Goal: Transaction & Acquisition: Subscribe to service/newsletter

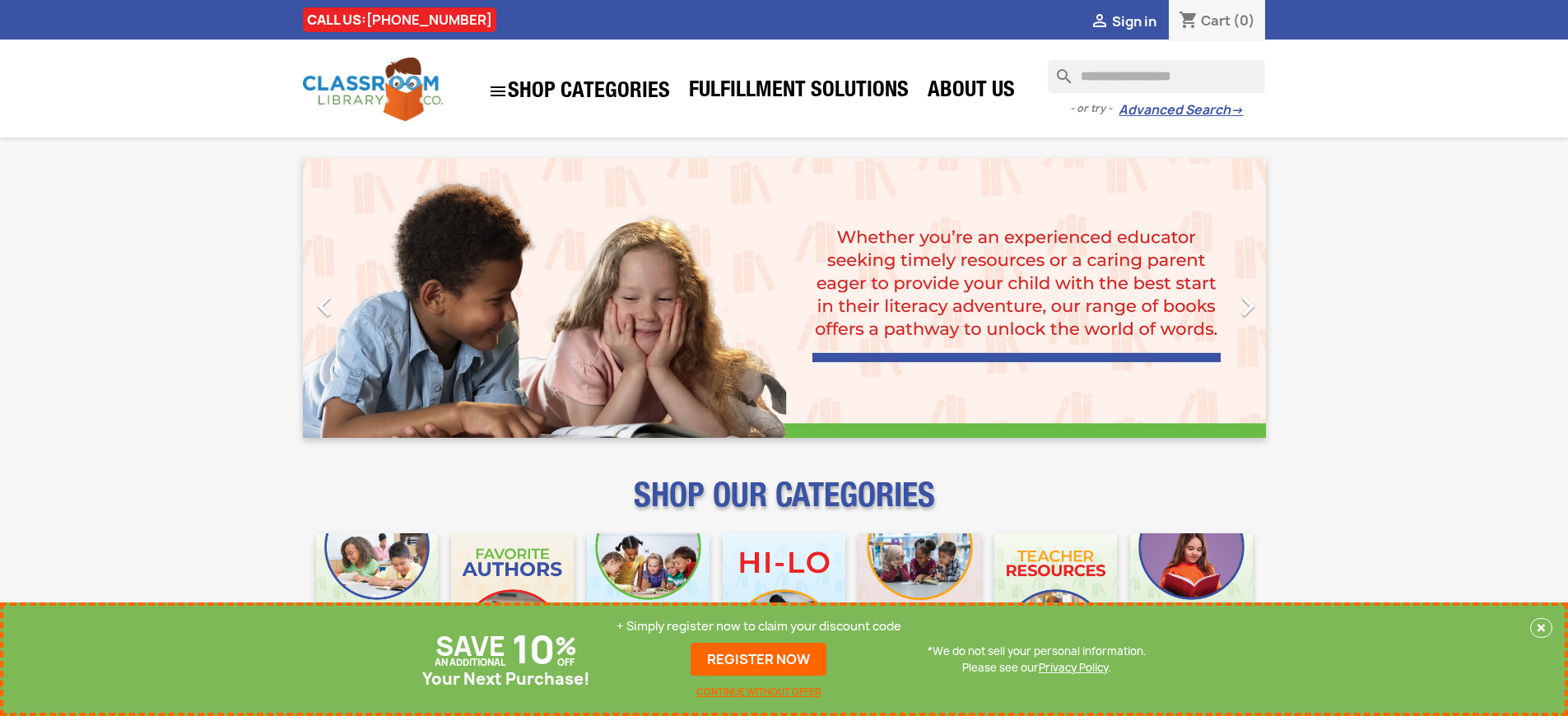
click at [759, 626] on p "+ Simply register now to claim your discount code" at bounding box center [759, 627] width 285 height 17
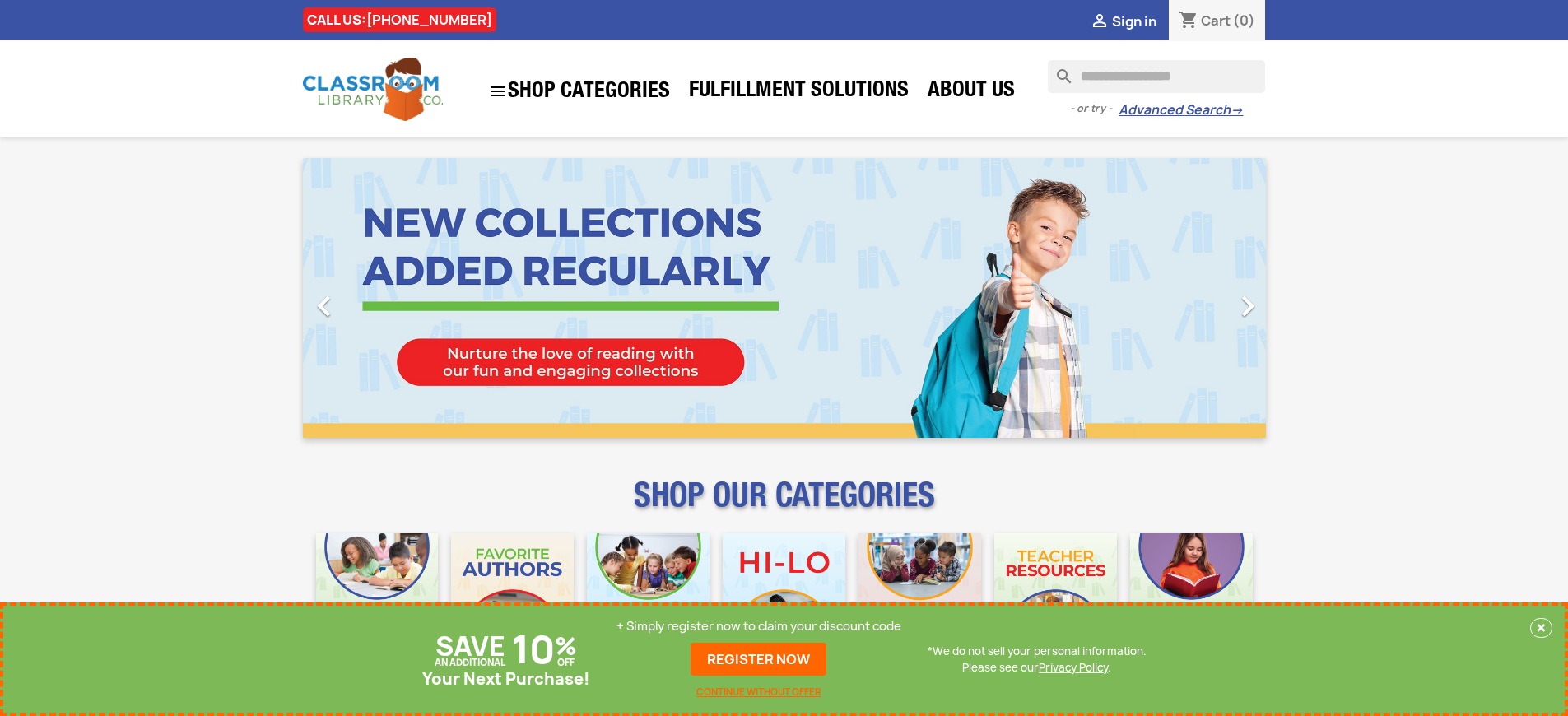
click at [759, 626] on p "+ Simply register now to claim your discount code" at bounding box center [759, 627] width 285 height 17
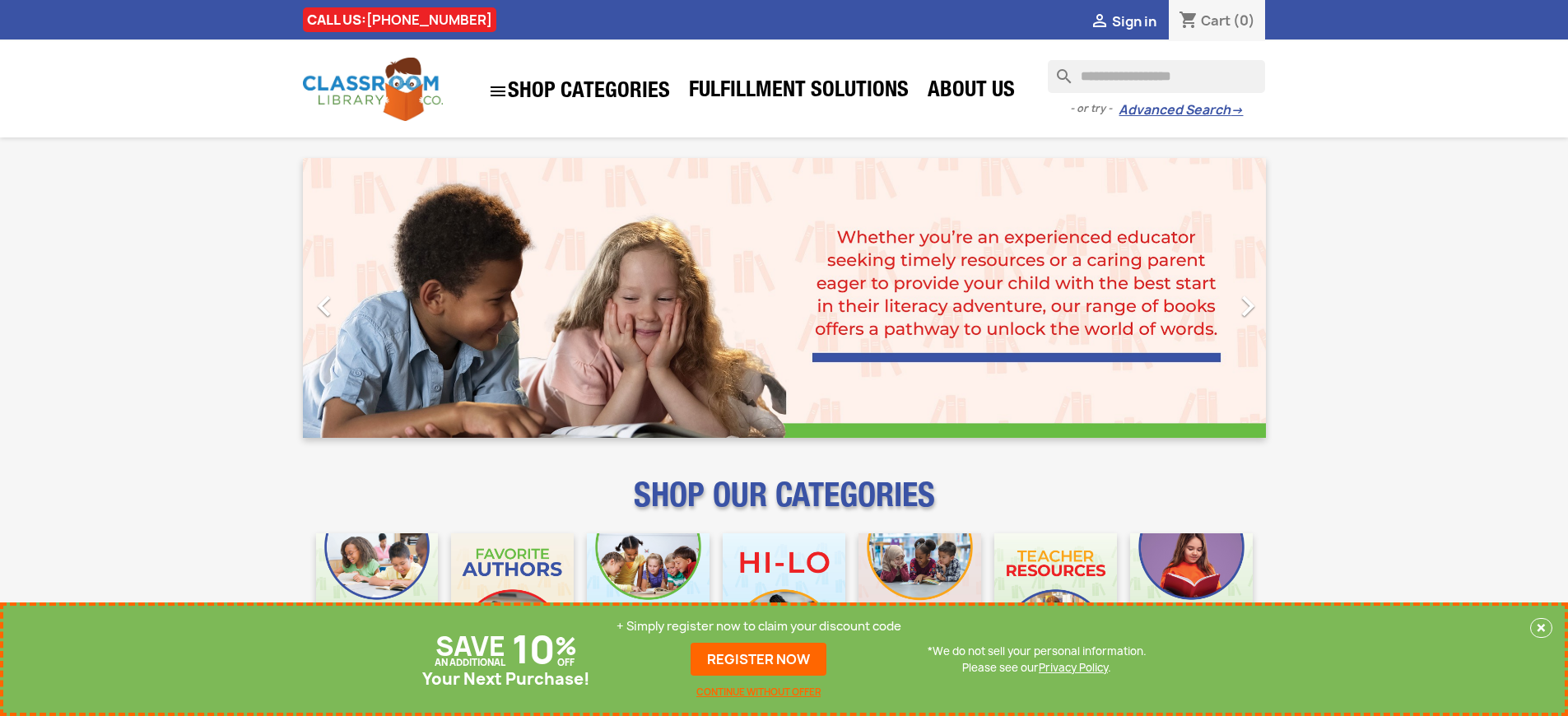
click at [759, 626] on p "+ Simply register now to claim your discount code" at bounding box center [759, 627] width 285 height 17
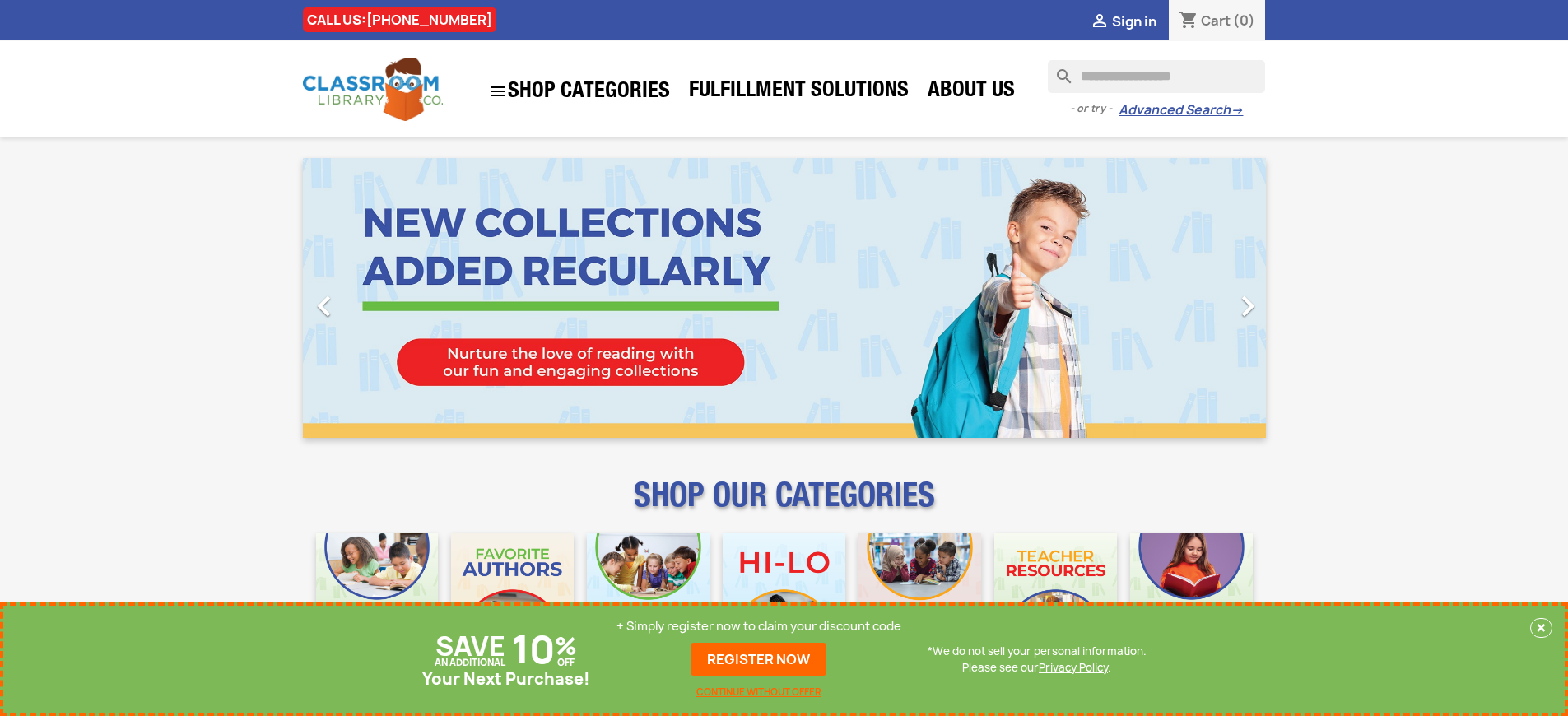
click at [759, 626] on p "+ Simply register now to claim your discount code" at bounding box center [759, 627] width 285 height 17
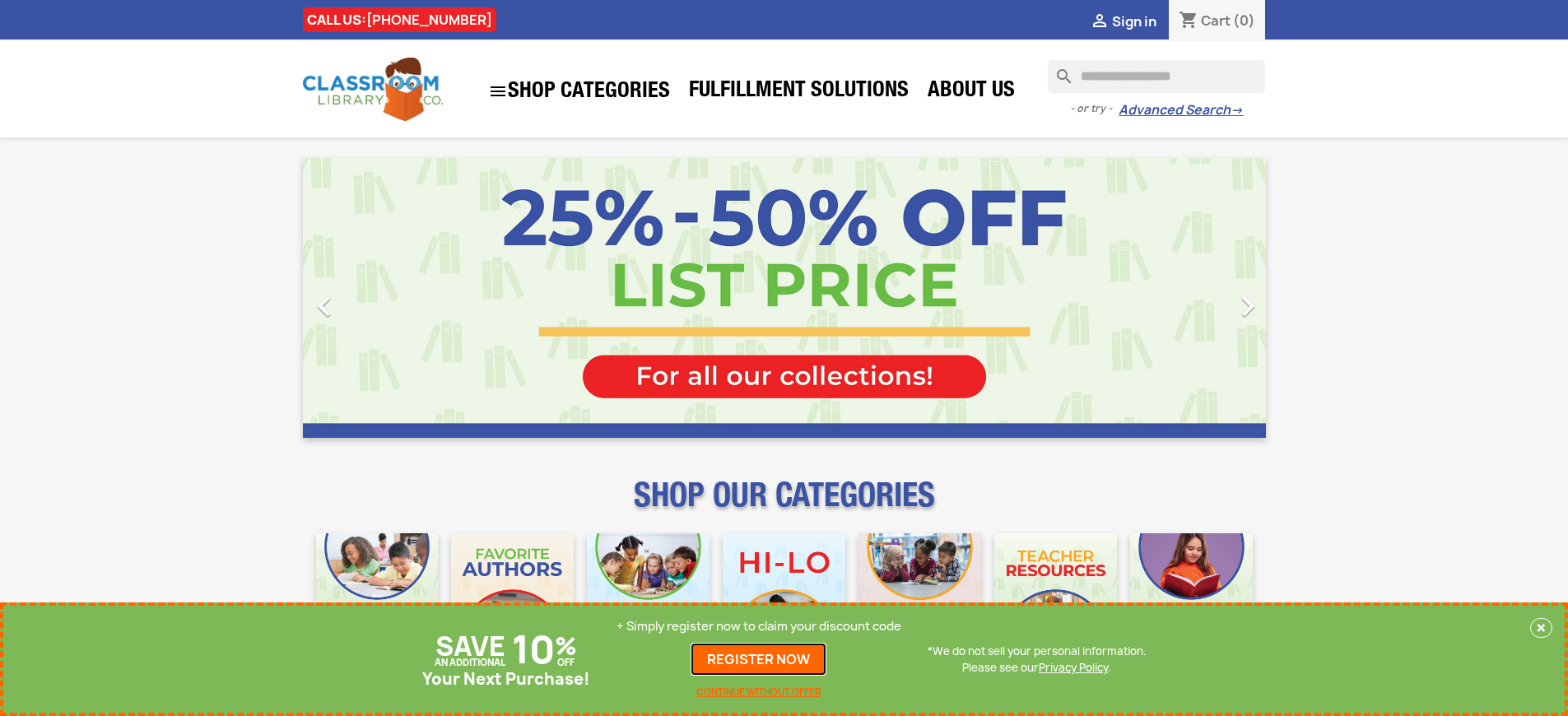
click at [759, 660] on link "REGISTER NOW" at bounding box center [759, 659] width 136 height 33
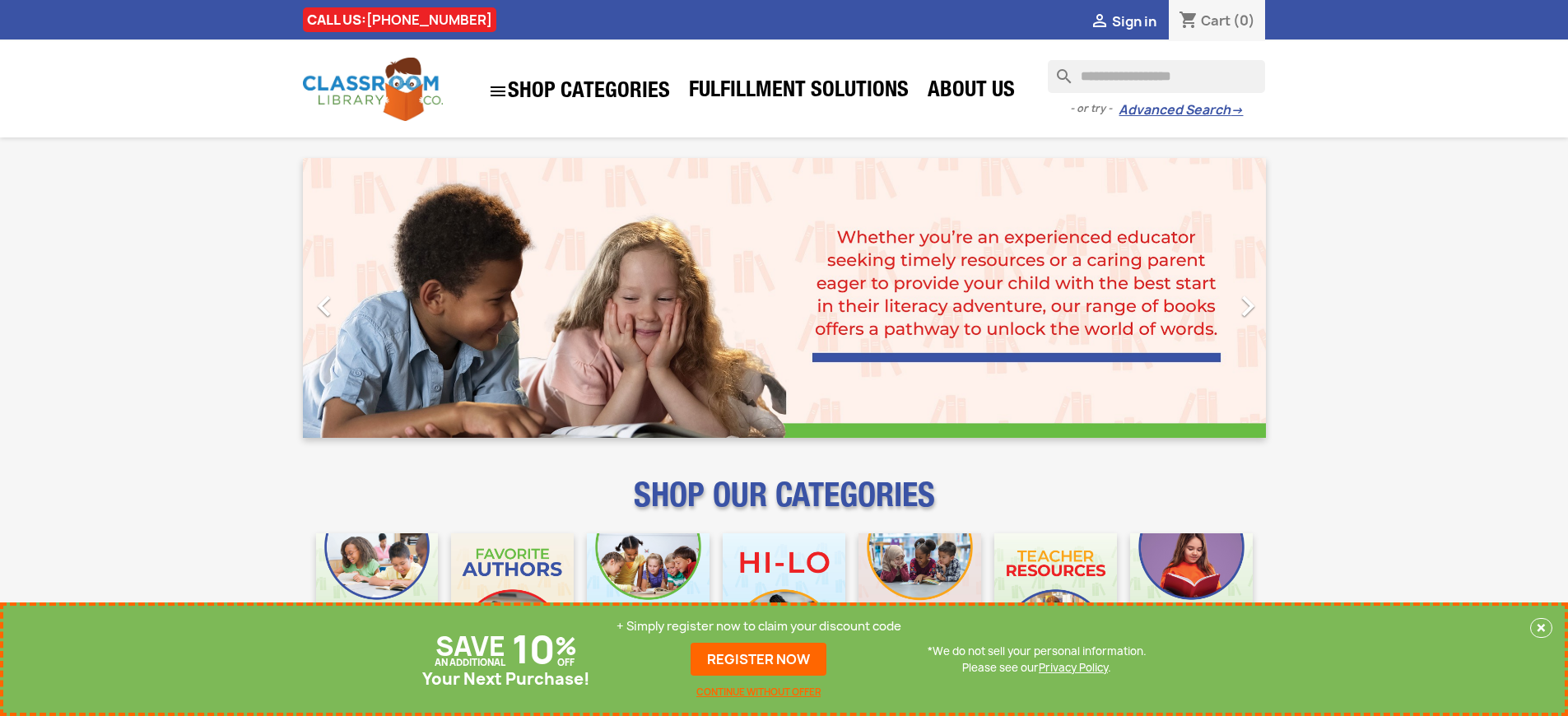
click at [759, 626] on p "+ Simply register now to claim your discount code" at bounding box center [759, 627] width 285 height 17
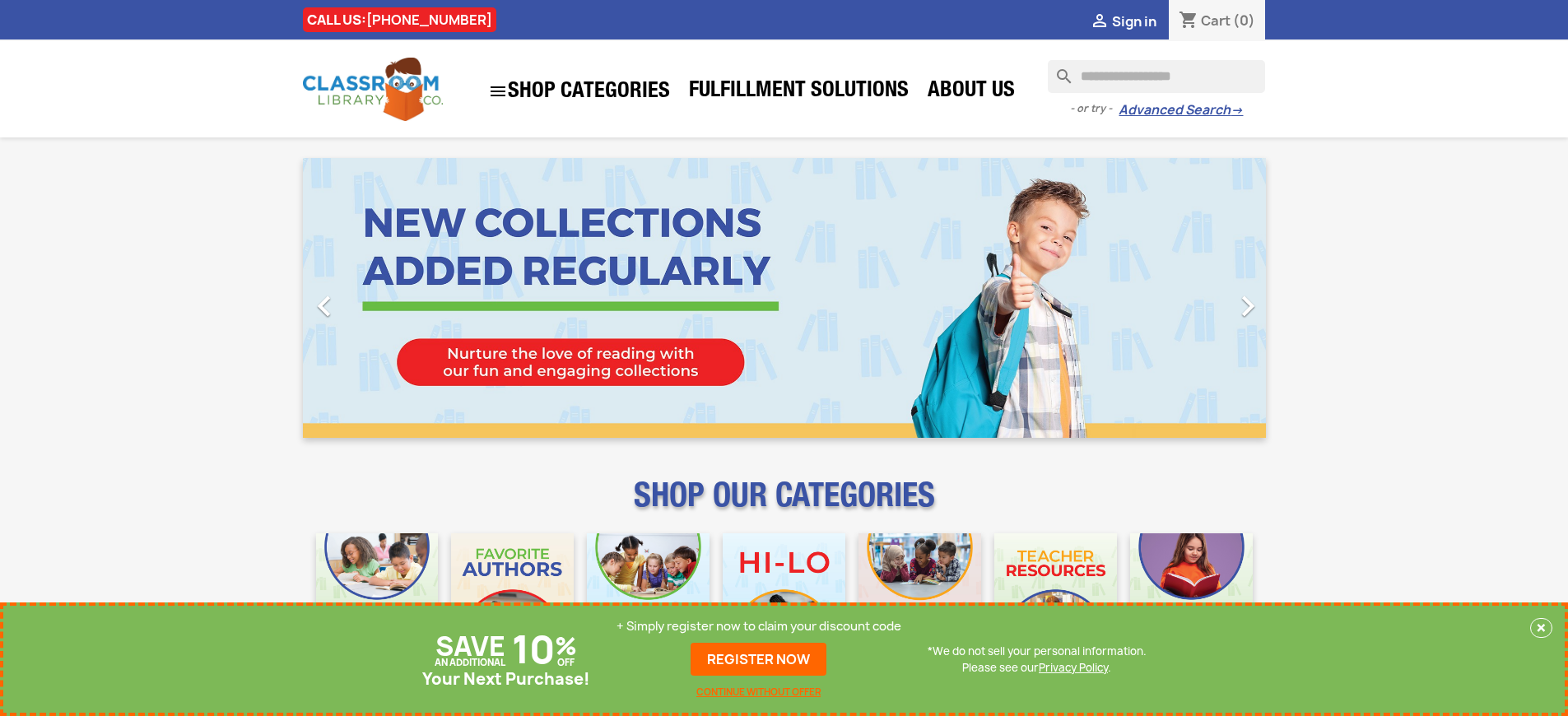
click at [759, 626] on p "+ Simply register now to claim your discount code" at bounding box center [759, 627] width 285 height 17
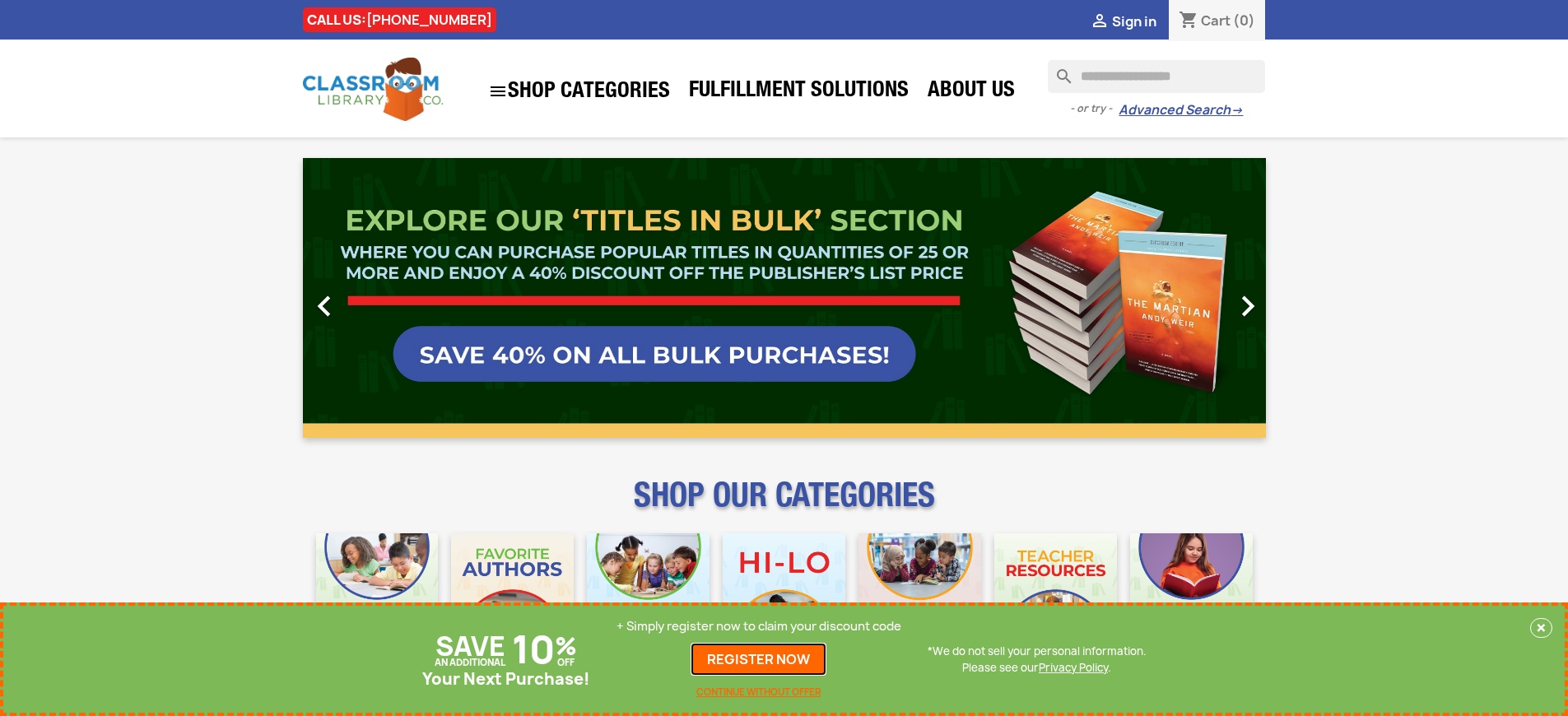
click at [759, 660] on link "REGISTER NOW" at bounding box center [759, 659] width 136 height 33
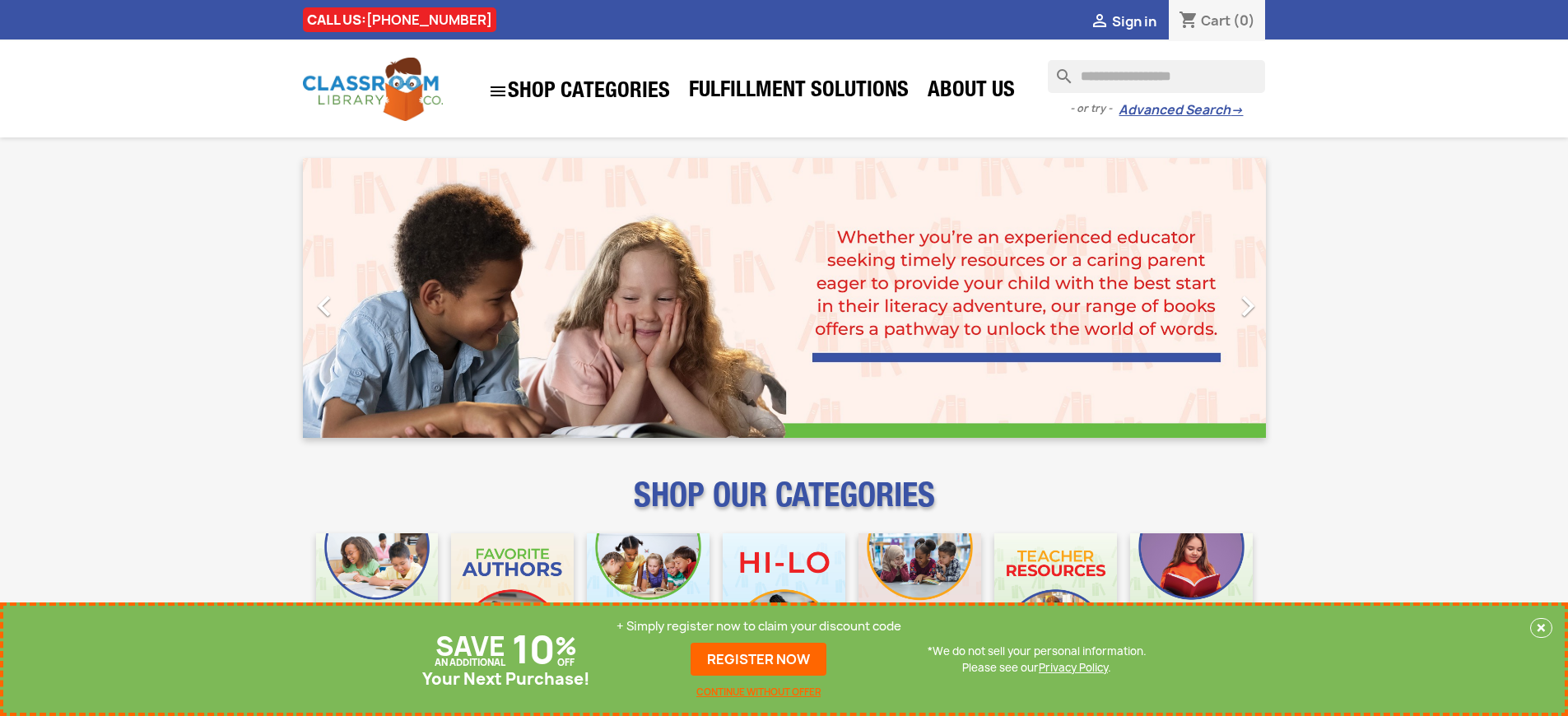
click at [759, 626] on p "+ Simply register now to claim your discount code" at bounding box center [759, 627] width 285 height 17
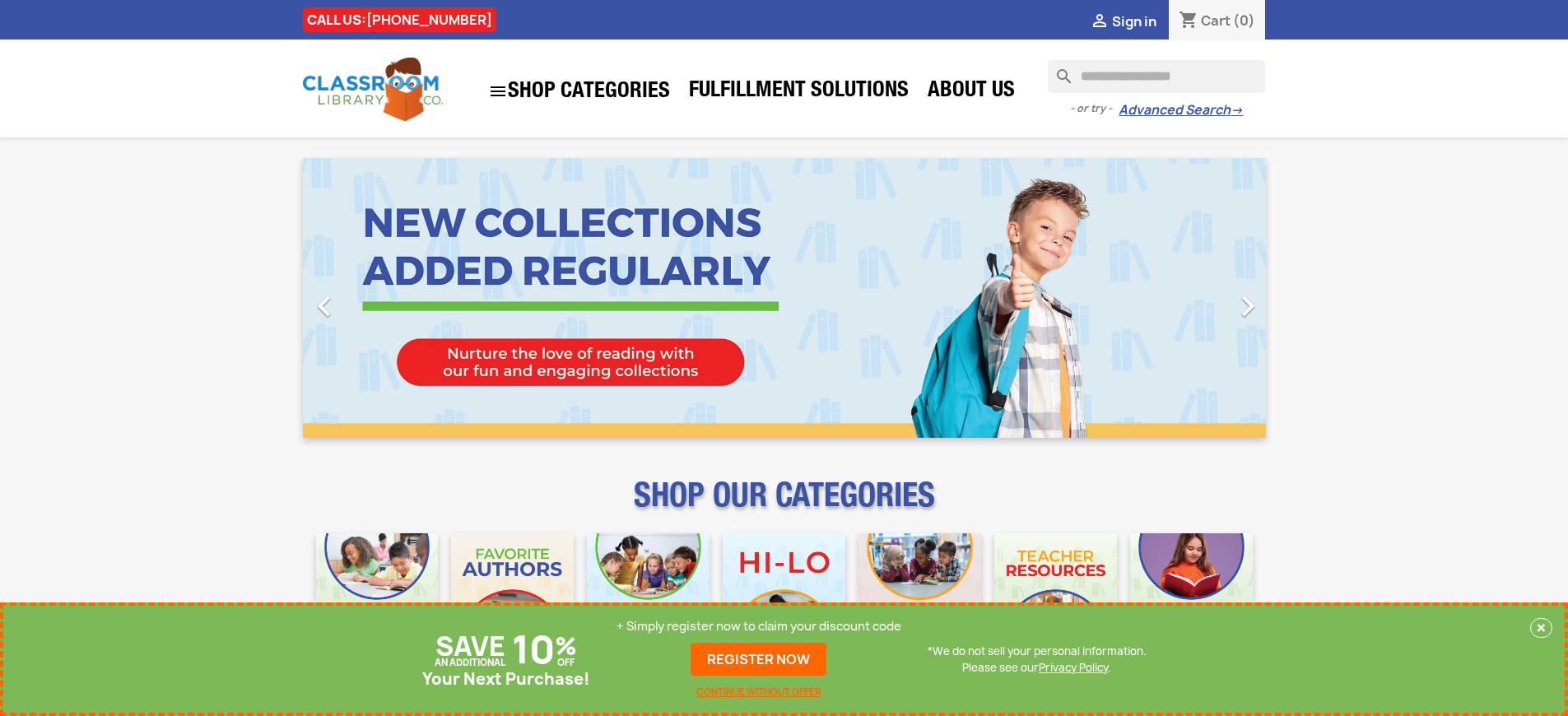
click at [759, 626] on p "+ Simply register now to claim your discount code" at bounding box center [759, 627] width 285 height 17
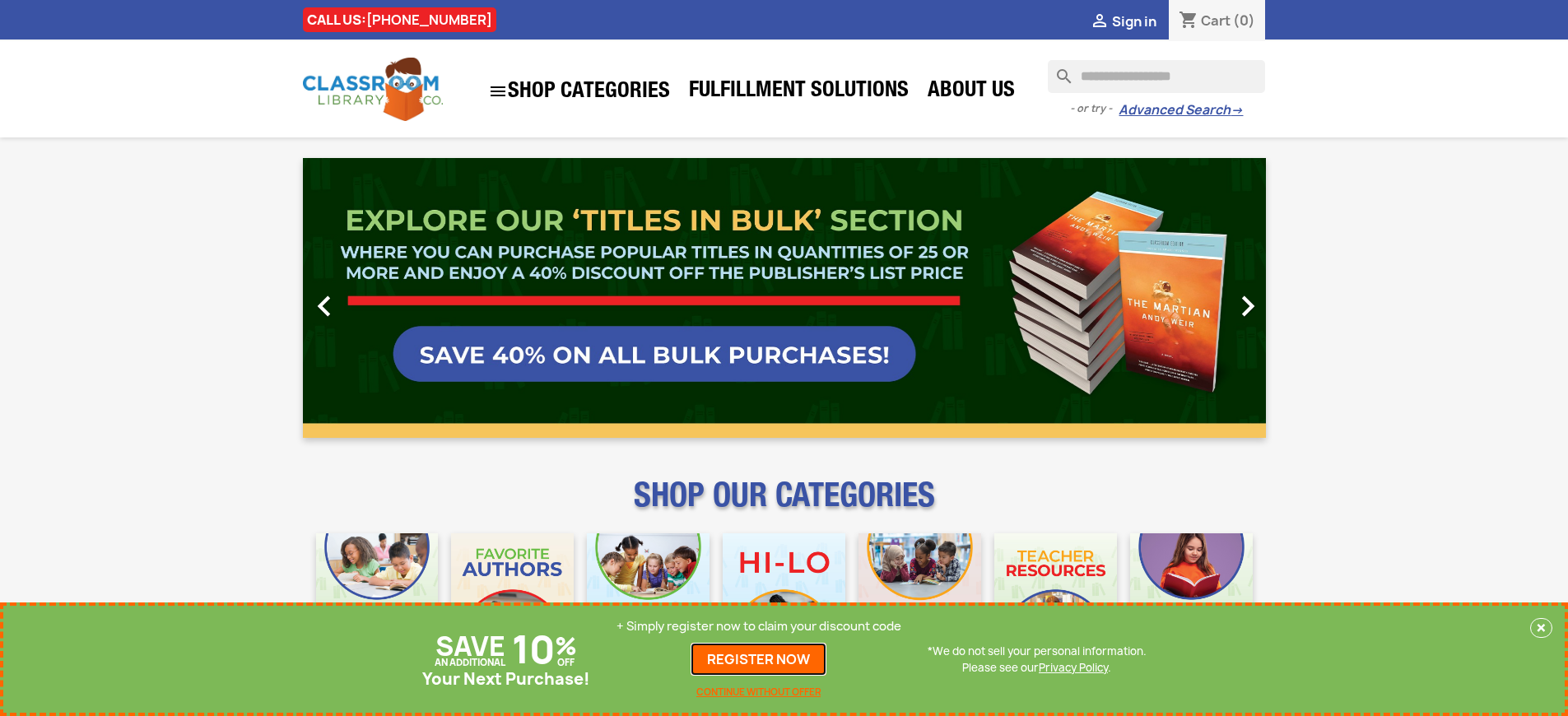
click at [759, 660] on link "REGISTER NOW" at bounding box center [759, 659] width 136 height 33
